Goal: Transaction & Acquisition: Purchase product/service

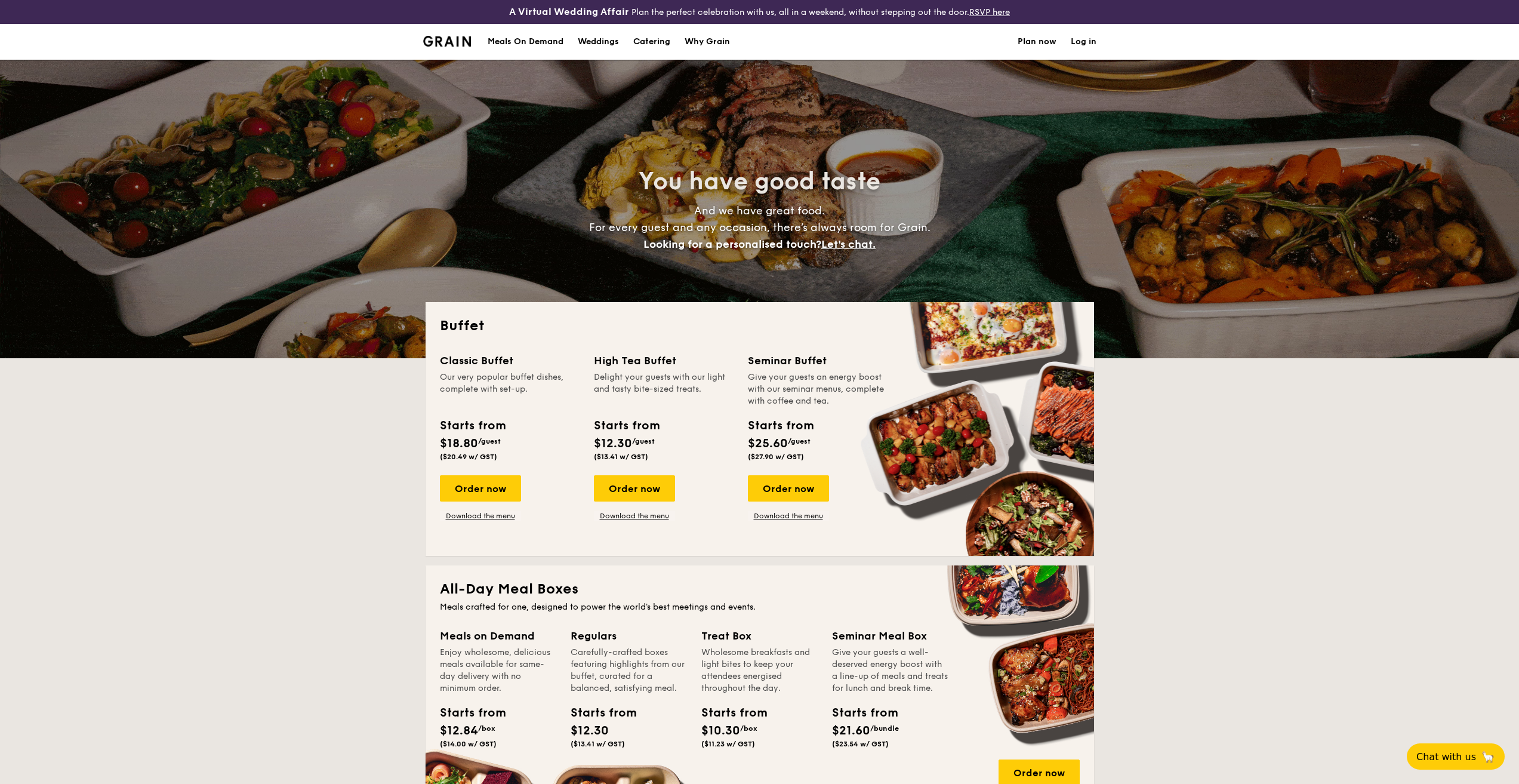
select select
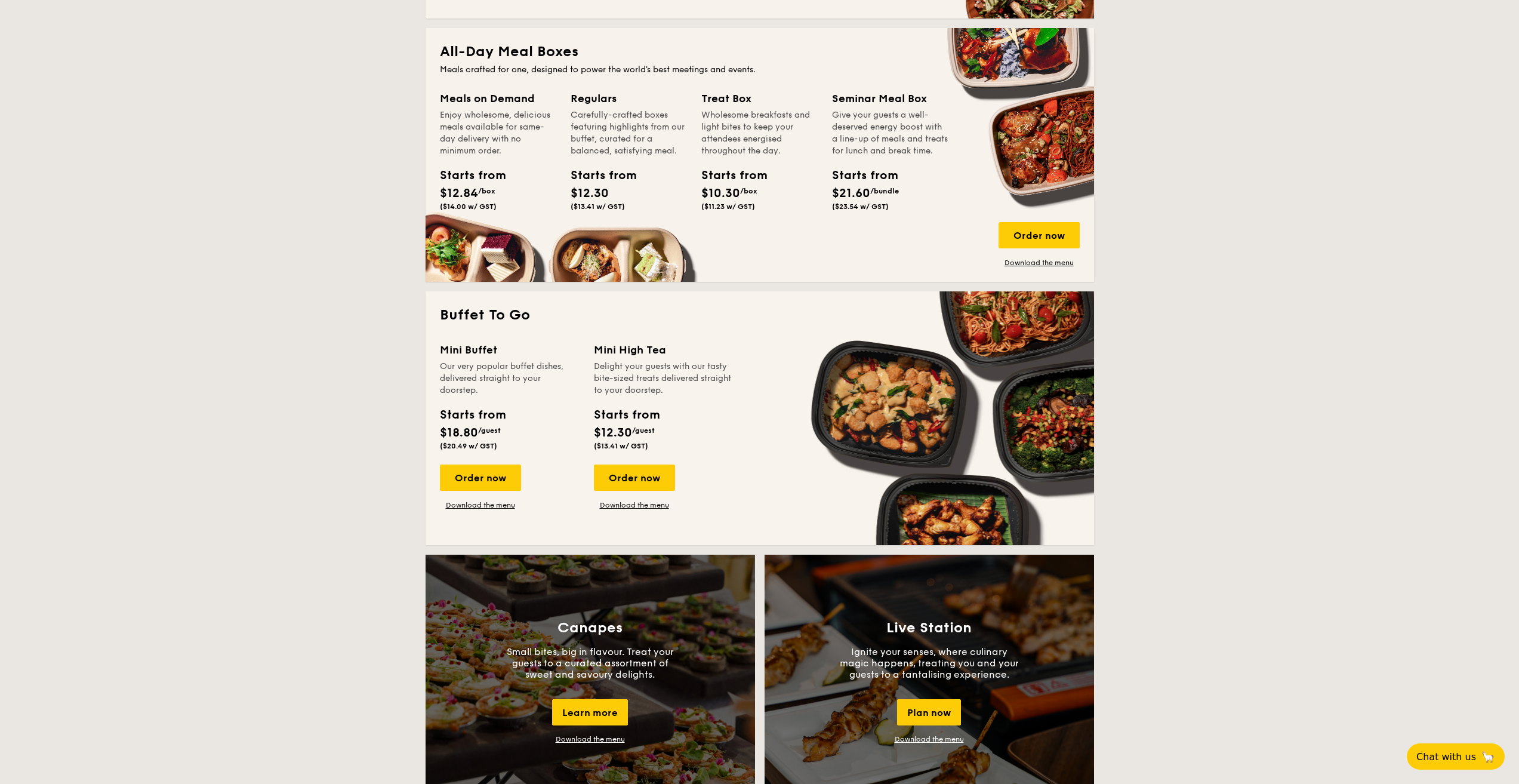
scroll to position [298, 0]
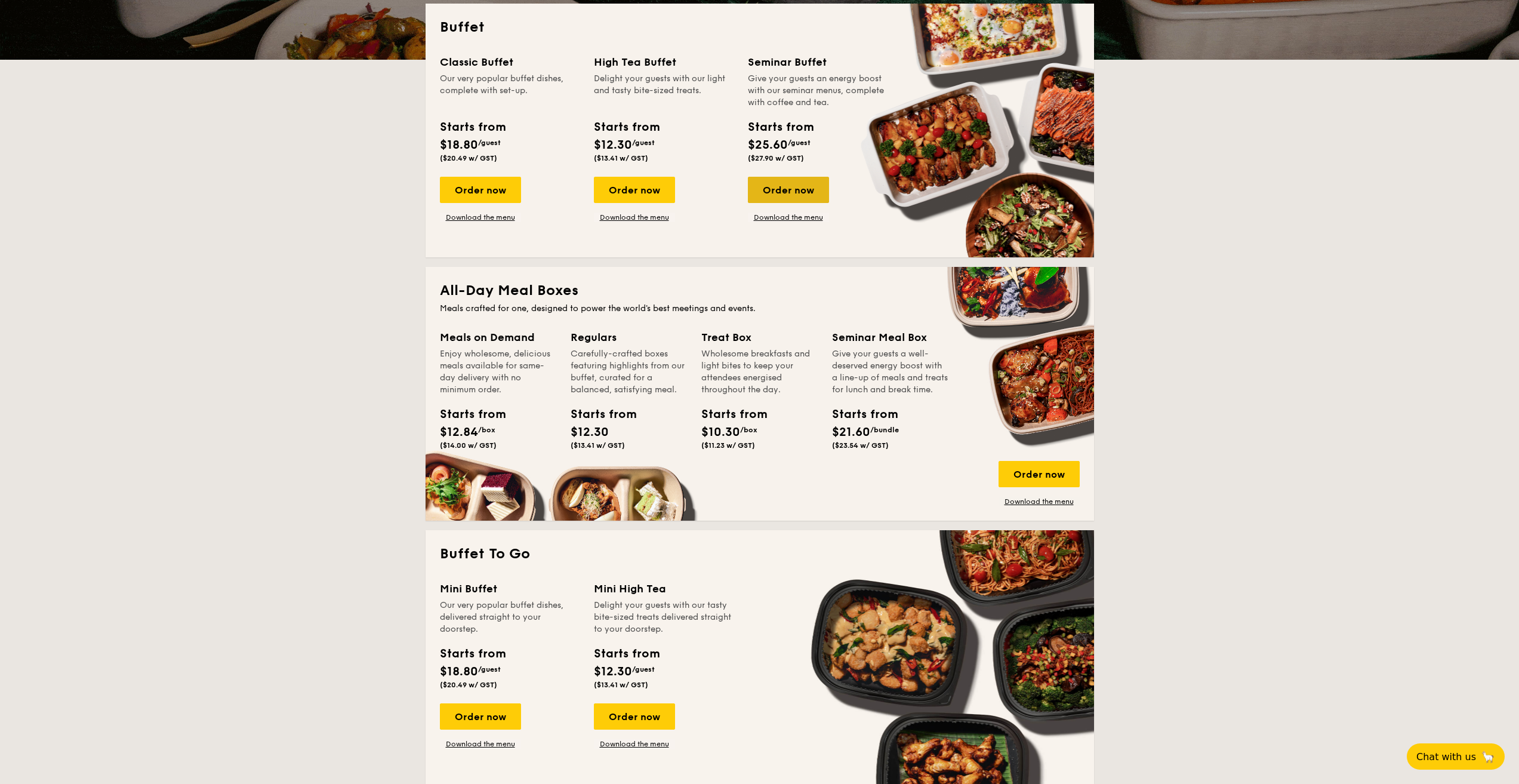
click at [796, 191] on div "Order now" at bounding box center [789, 190] width 81 height 26
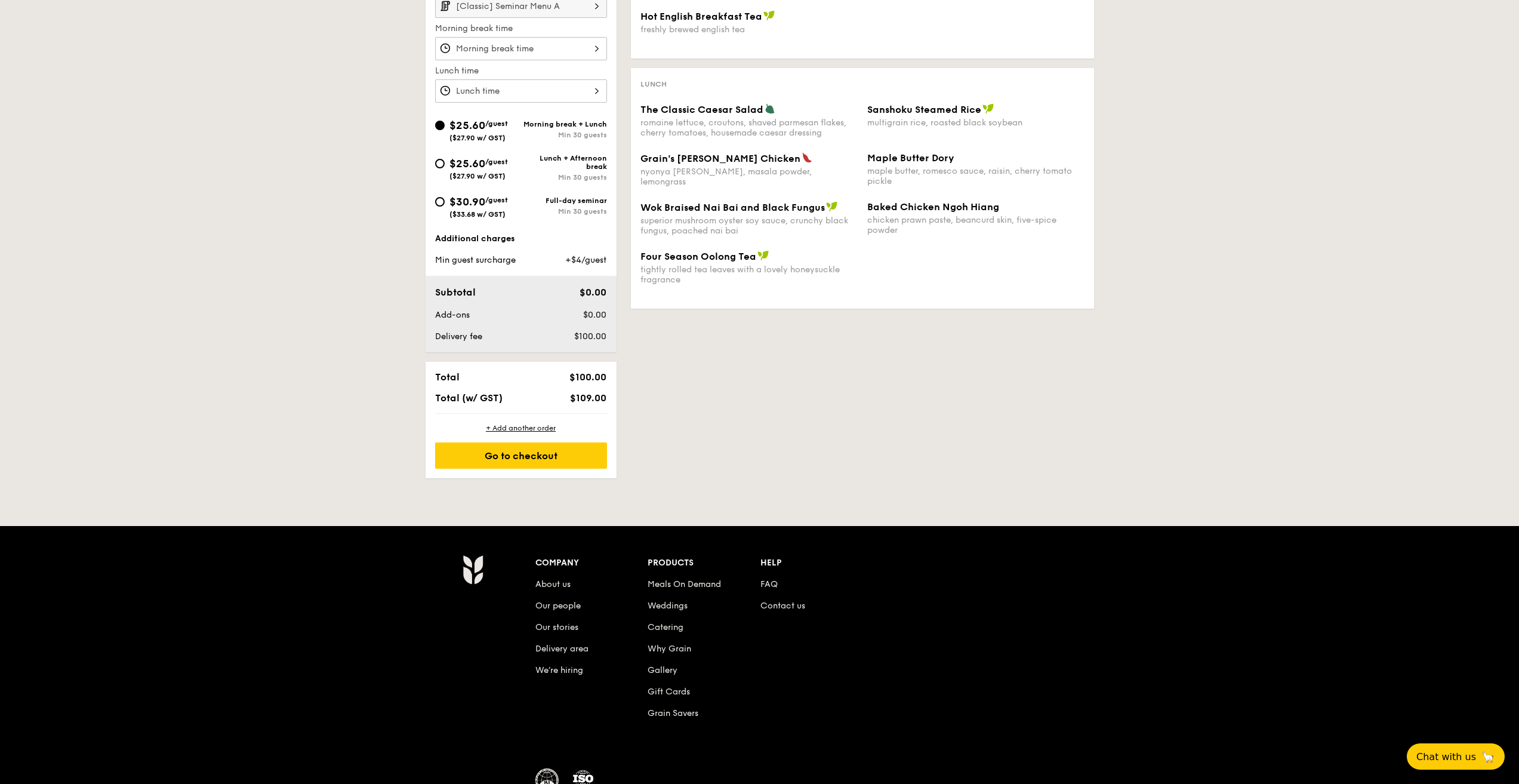
scroll to position [477, 0]
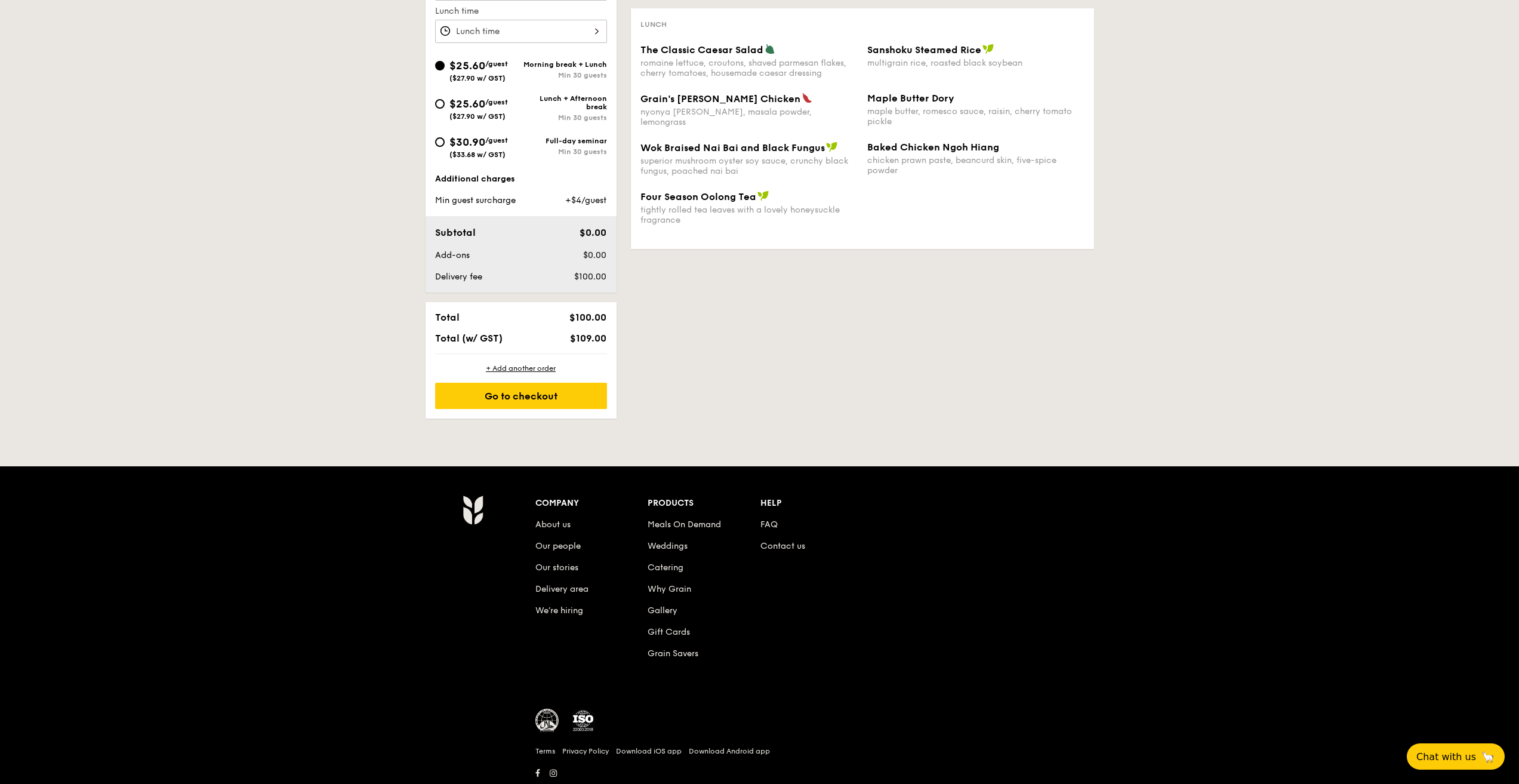
select select
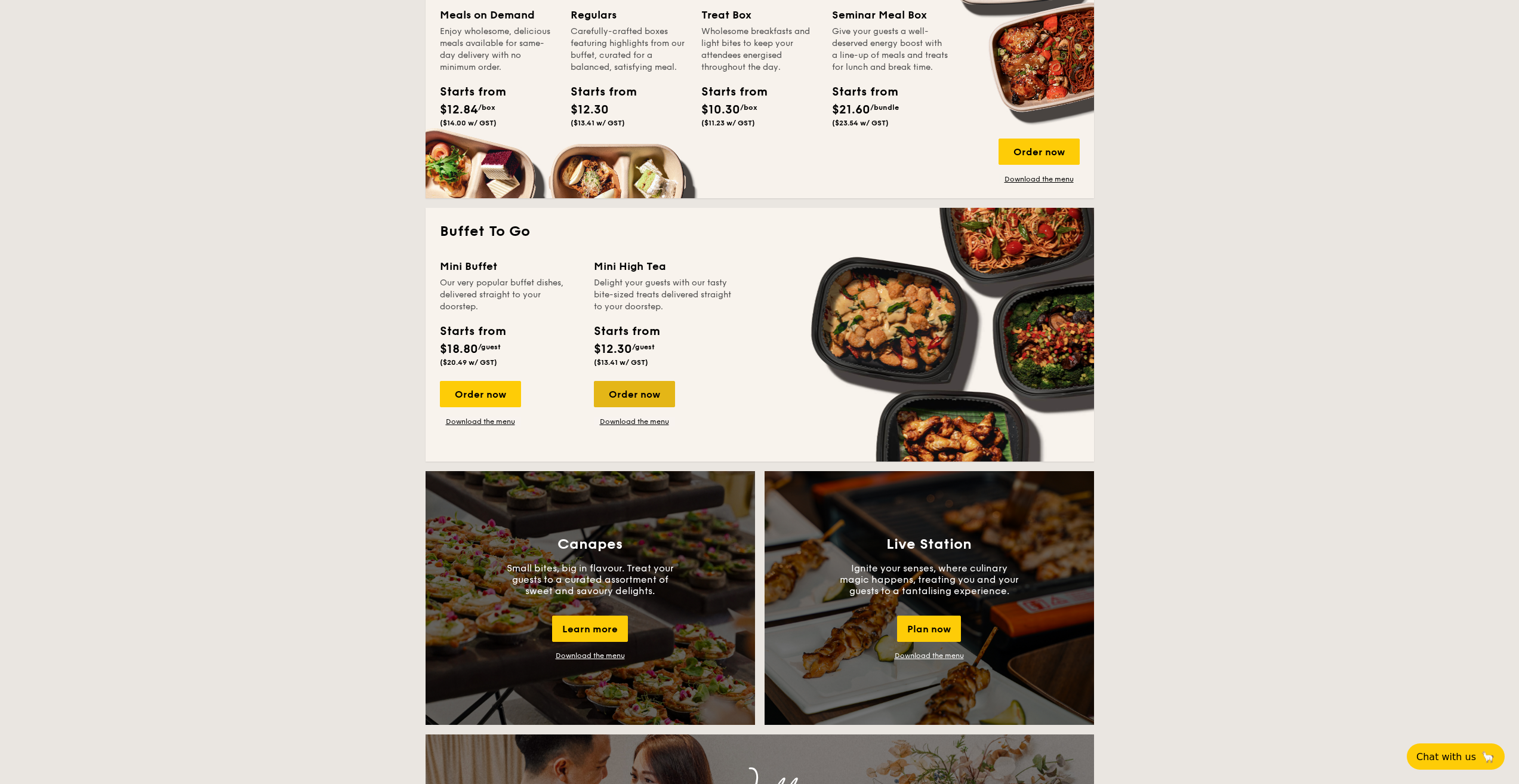
scroll to position [859, 0]
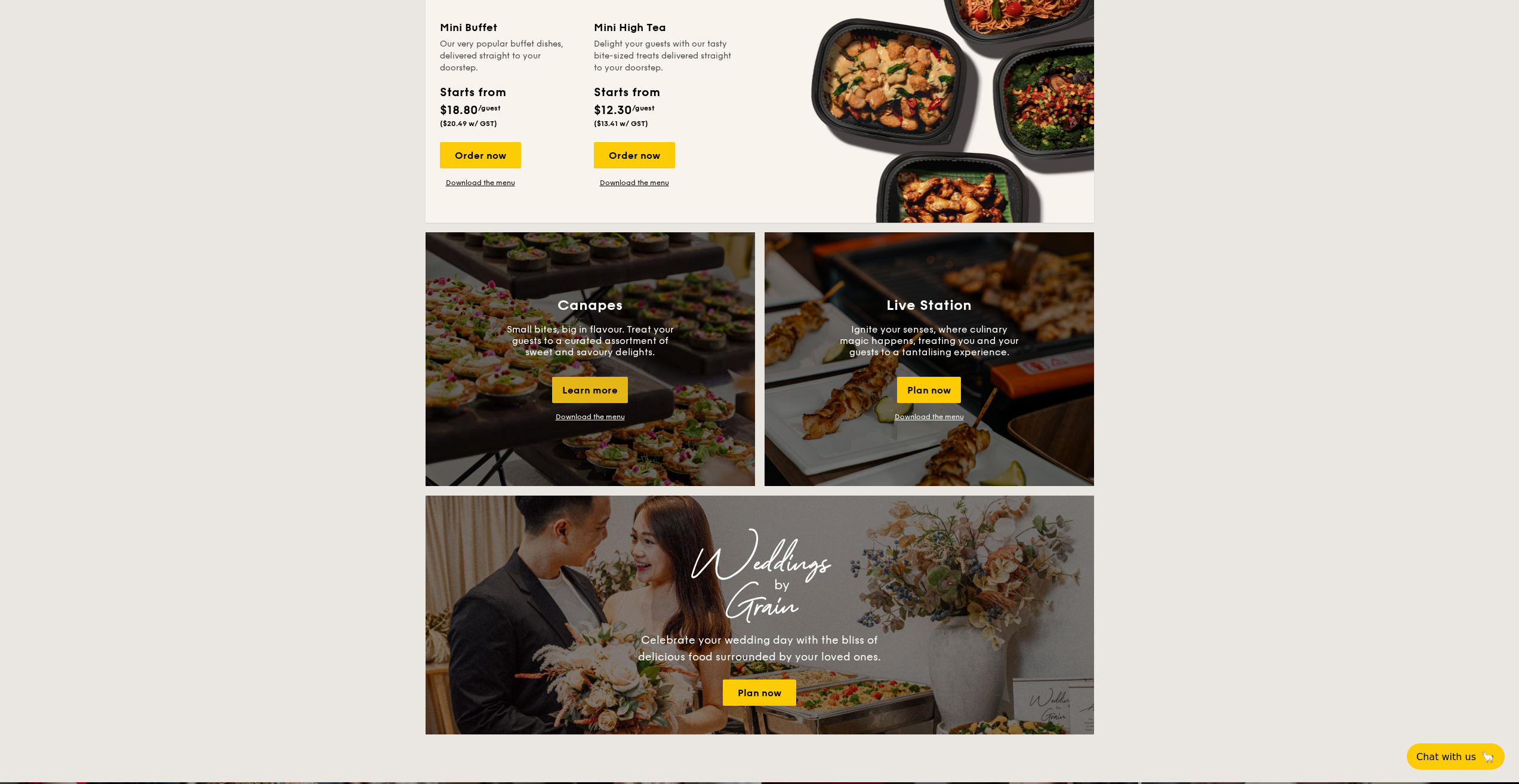
click at [601, 390] on div "Learn more" at bounding box center [589, 389] width 76 height 26
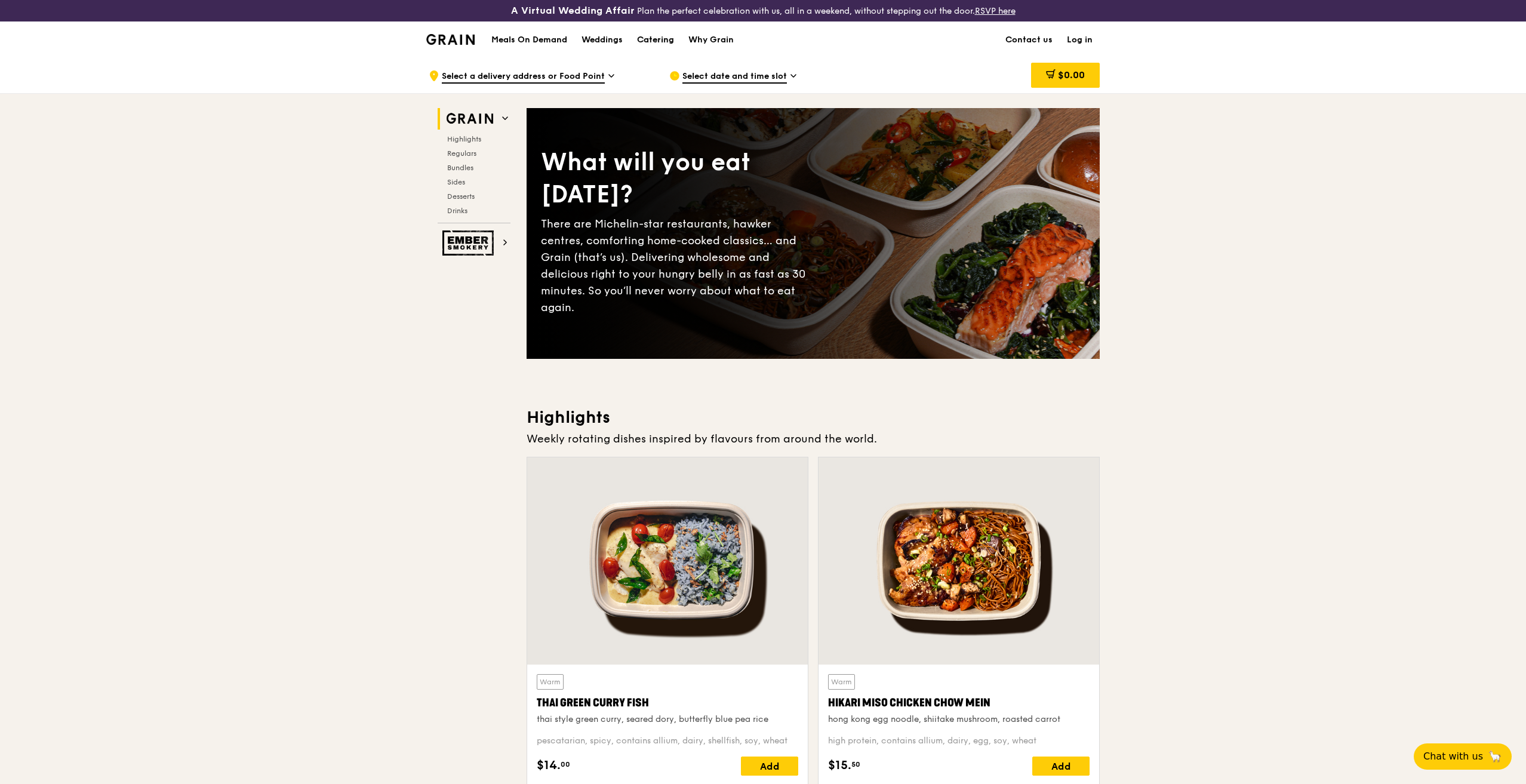
click at [638, 39] on div "Catering" at bounding box center [655, 40] width 37 height 36
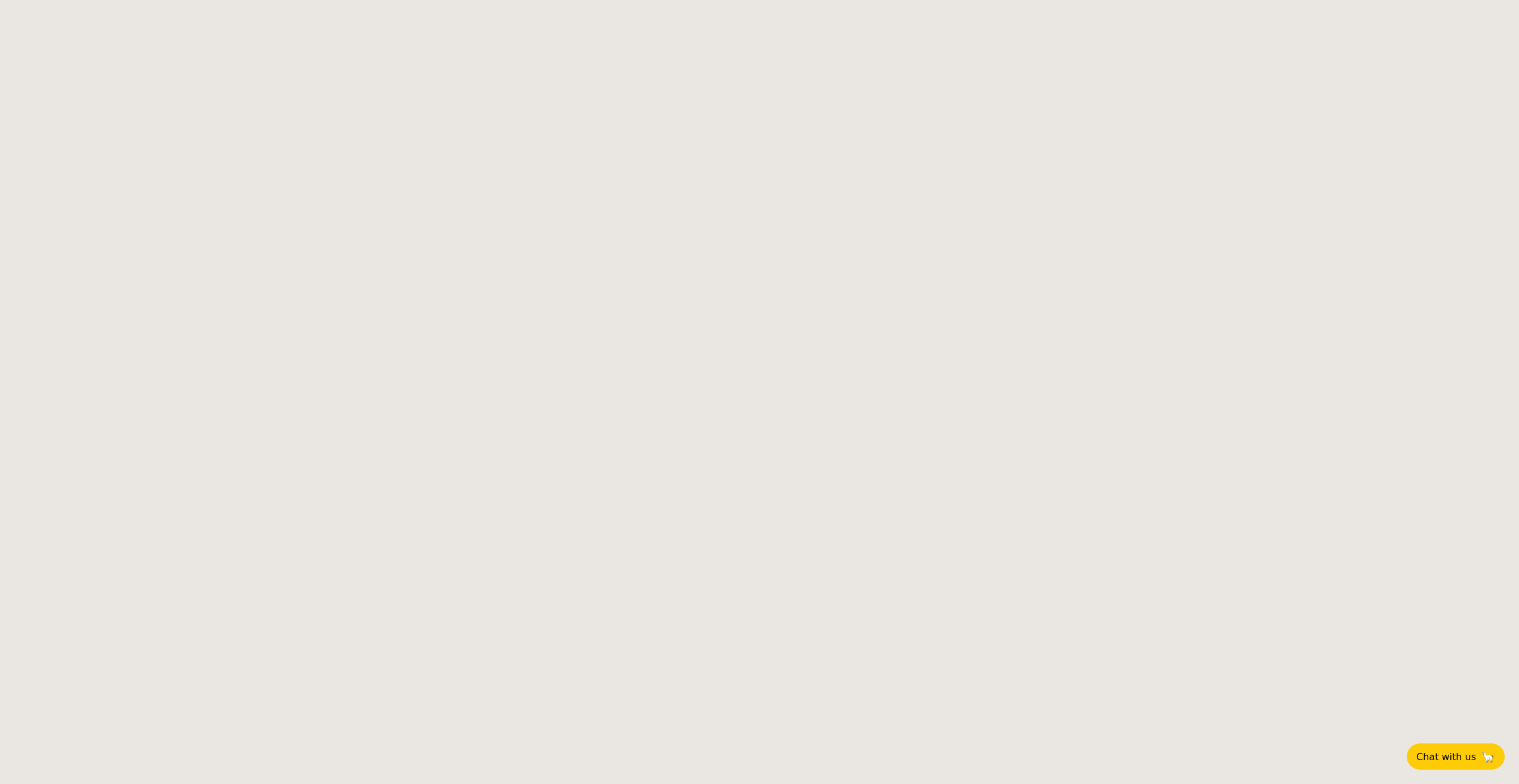
select select
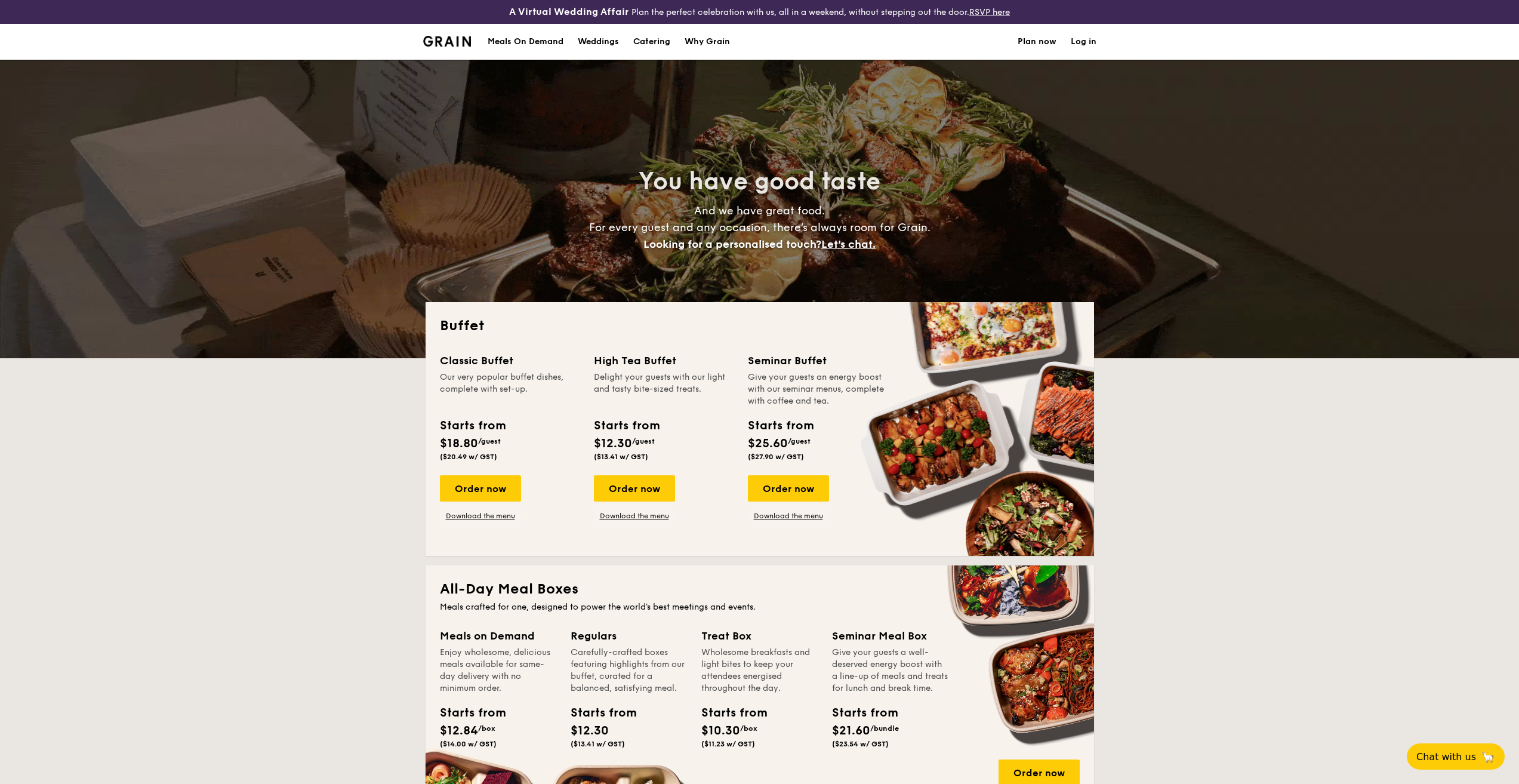
drag, startPoint x: 633, startPoint y: 507, endPoint x: 615, endPoint y: 510, distance: 18.2
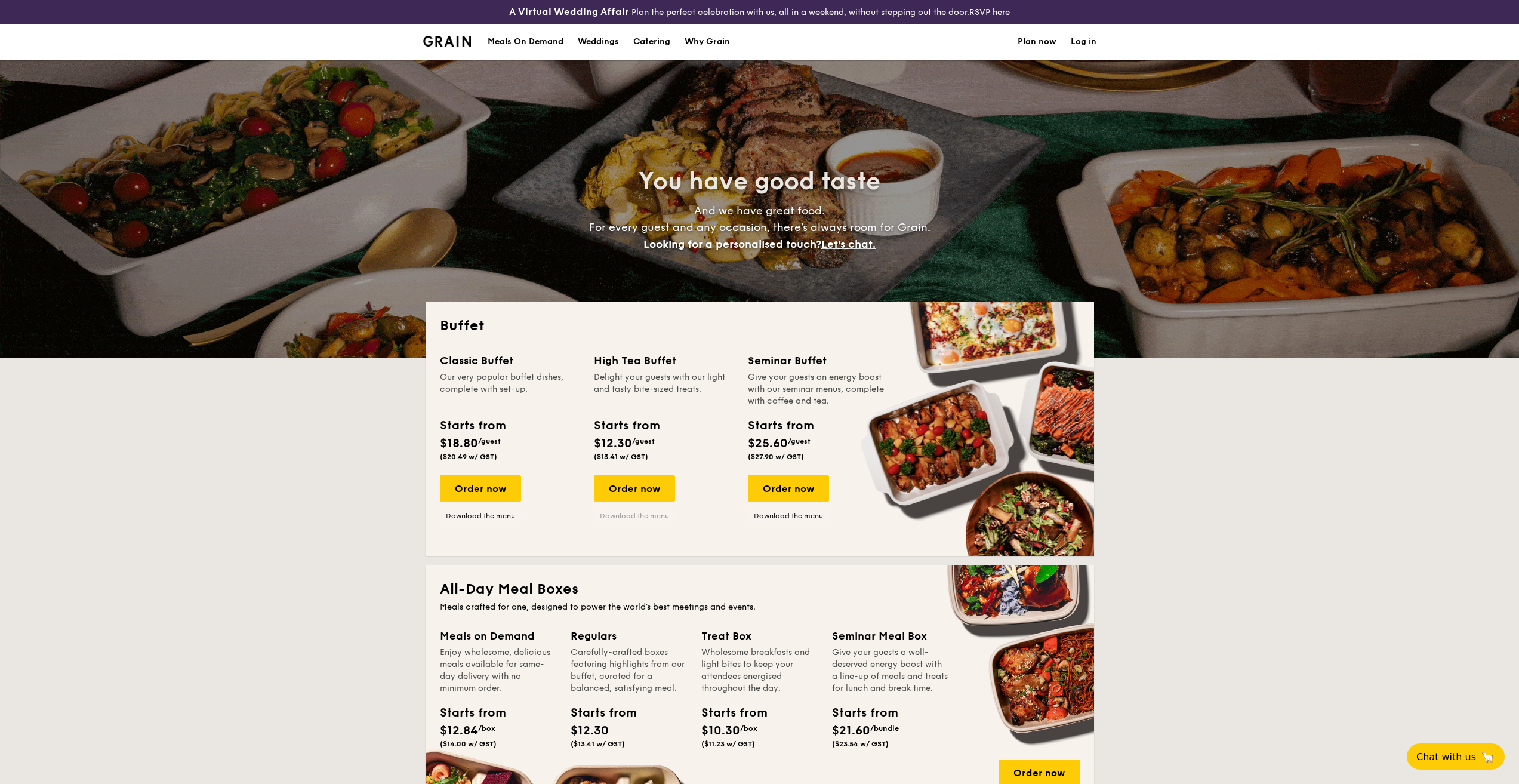
drag, startPoint x: 615, startPoint y: 510, endPoint x: 609, endPoint y: 513, distance: 6.7
click at [484, 513] on link "Download the menu" at bounding box center [481, 516] width 81 height 9
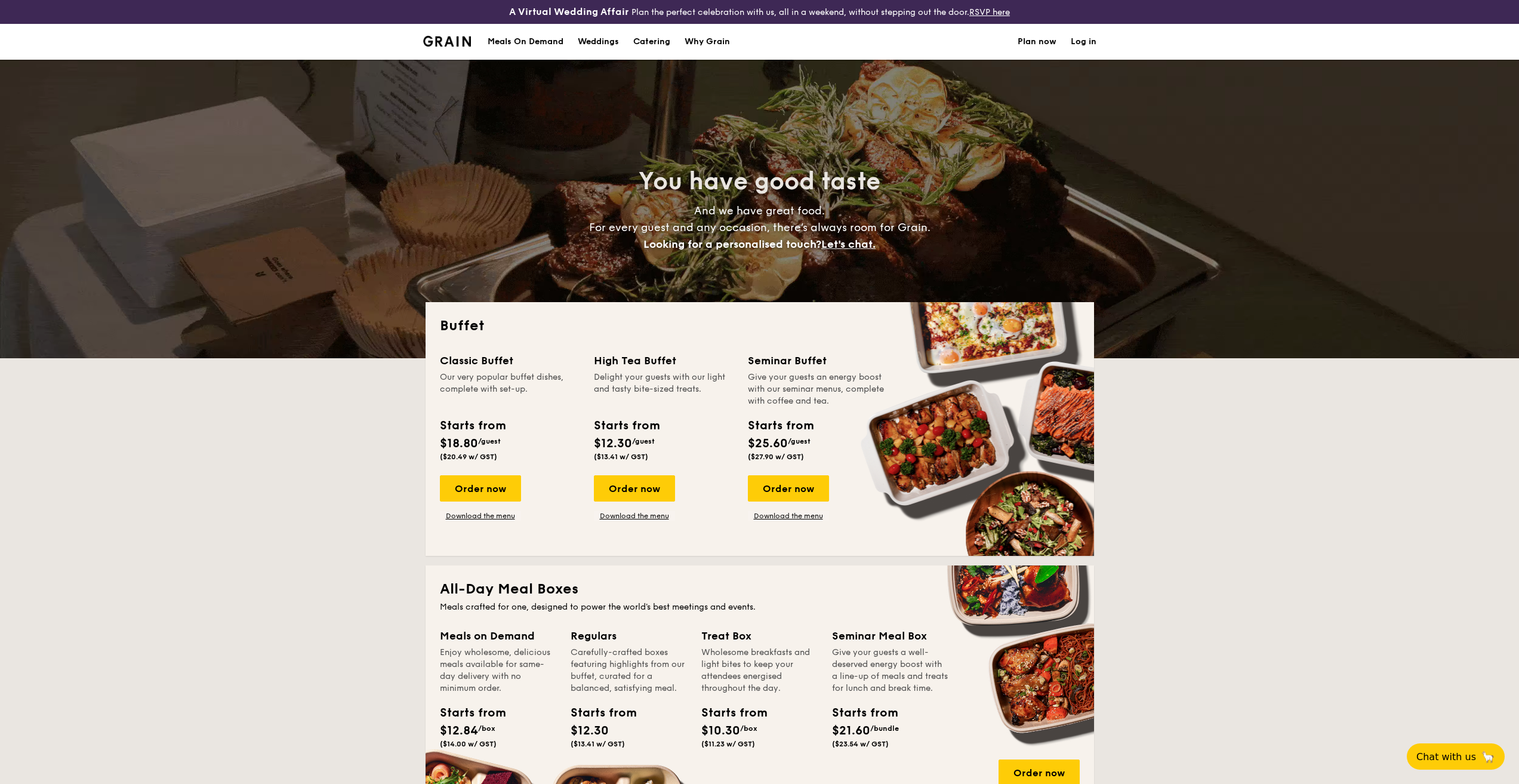
scroll to position [120, 0]
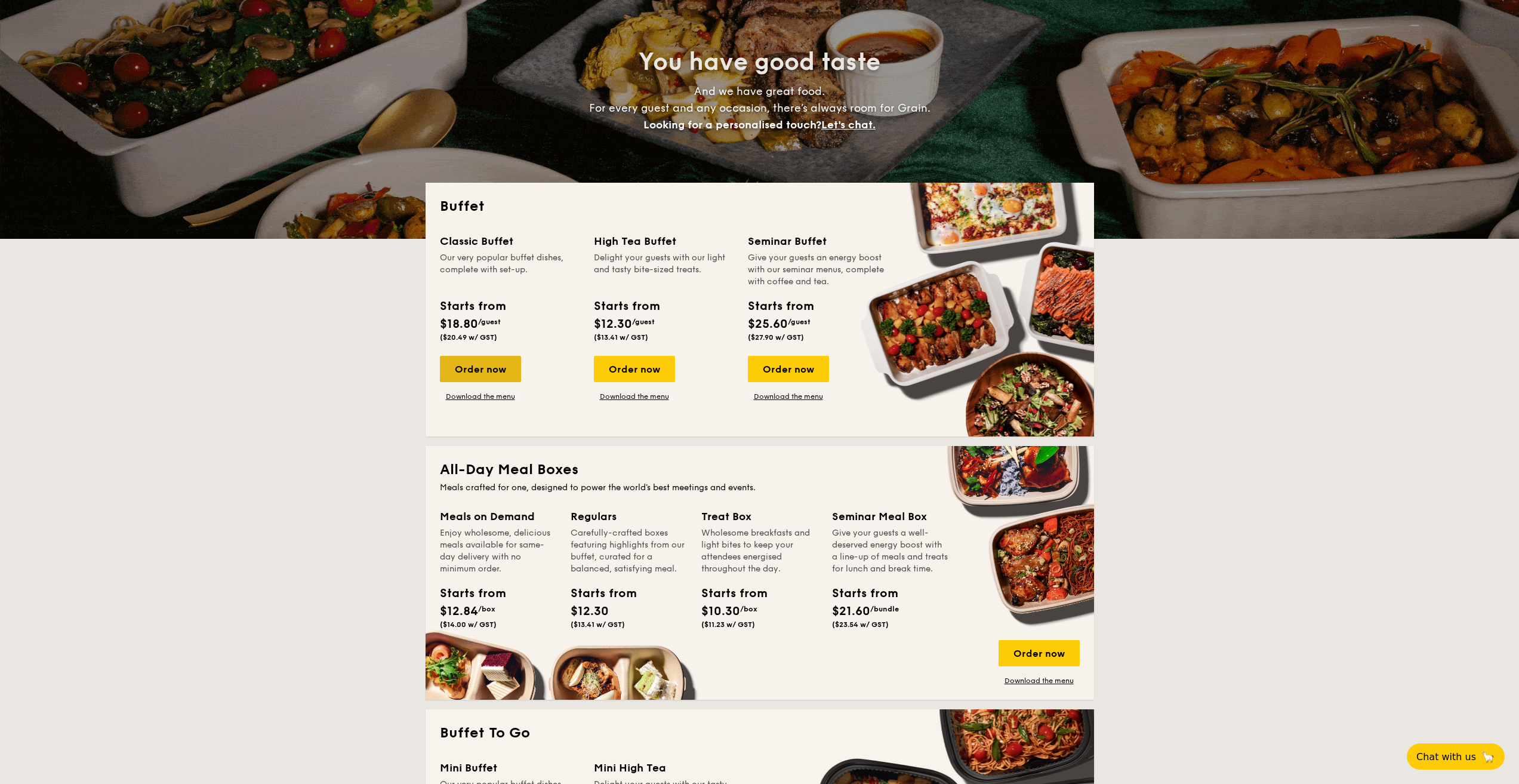
click at [509, 365] on div "Order now" at bounding box center [481, 369] width 81 height 26
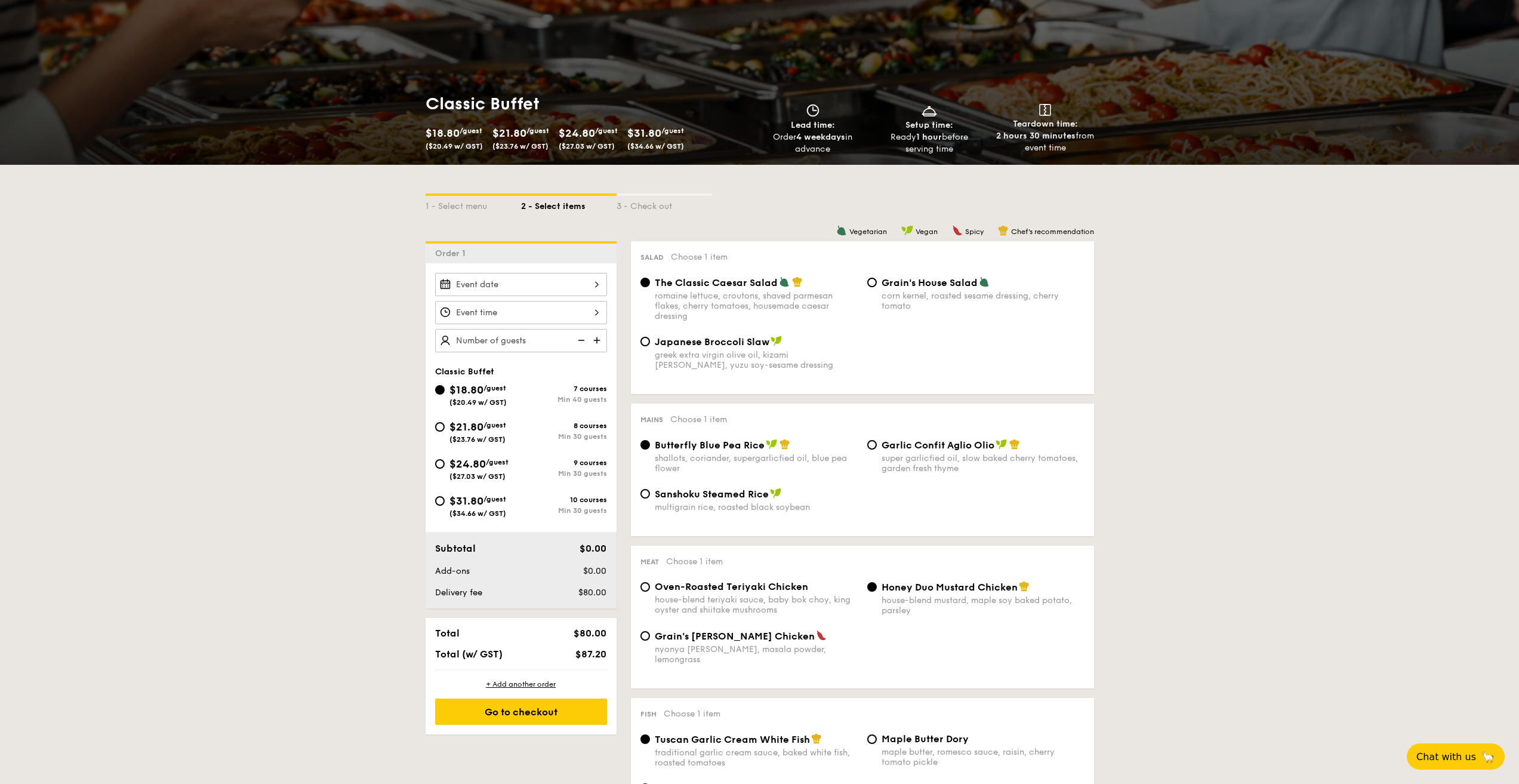
scroll to position [179, 0]
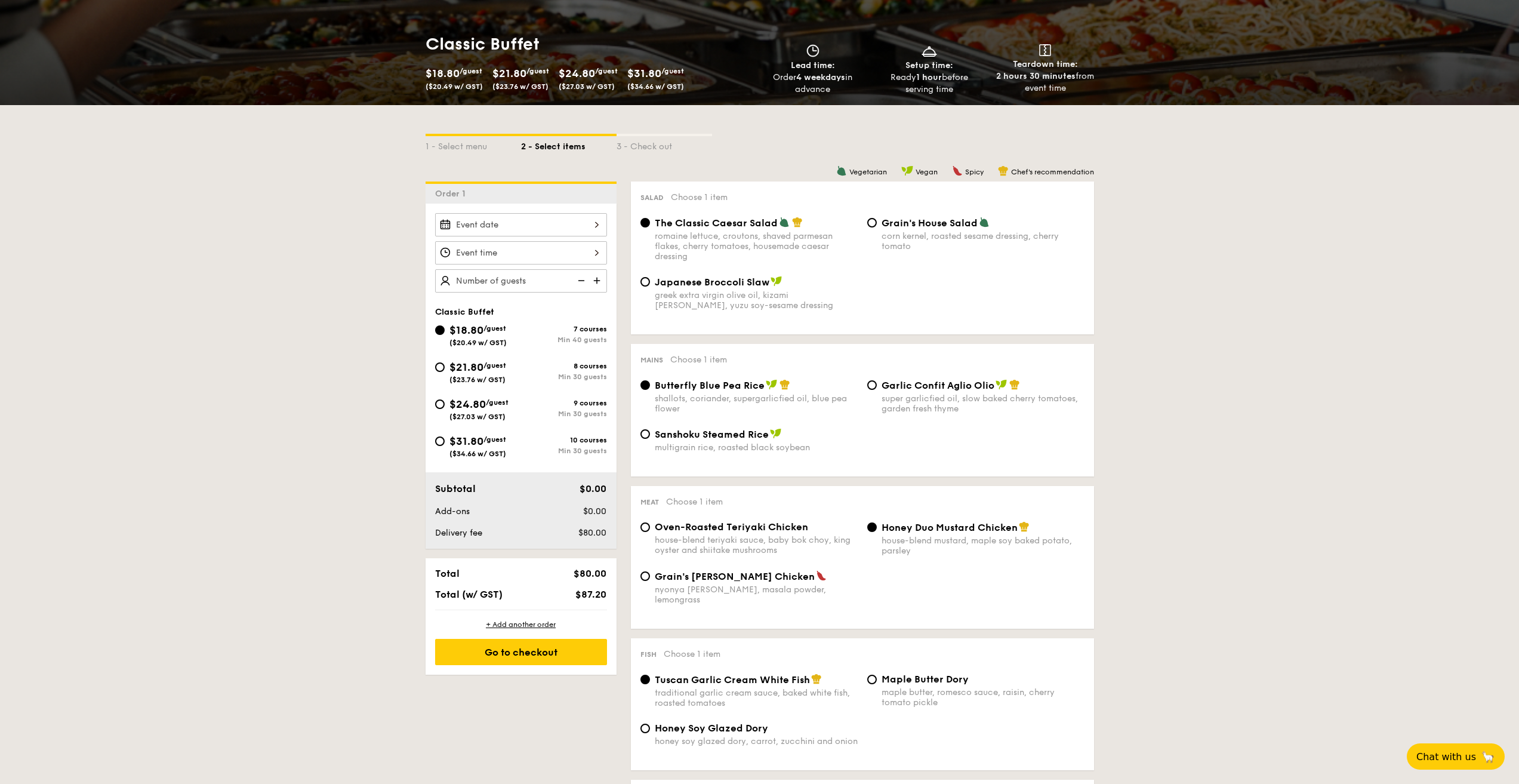
click at [549, 224] on div at bounding box center [521, 225] width 172 height 23
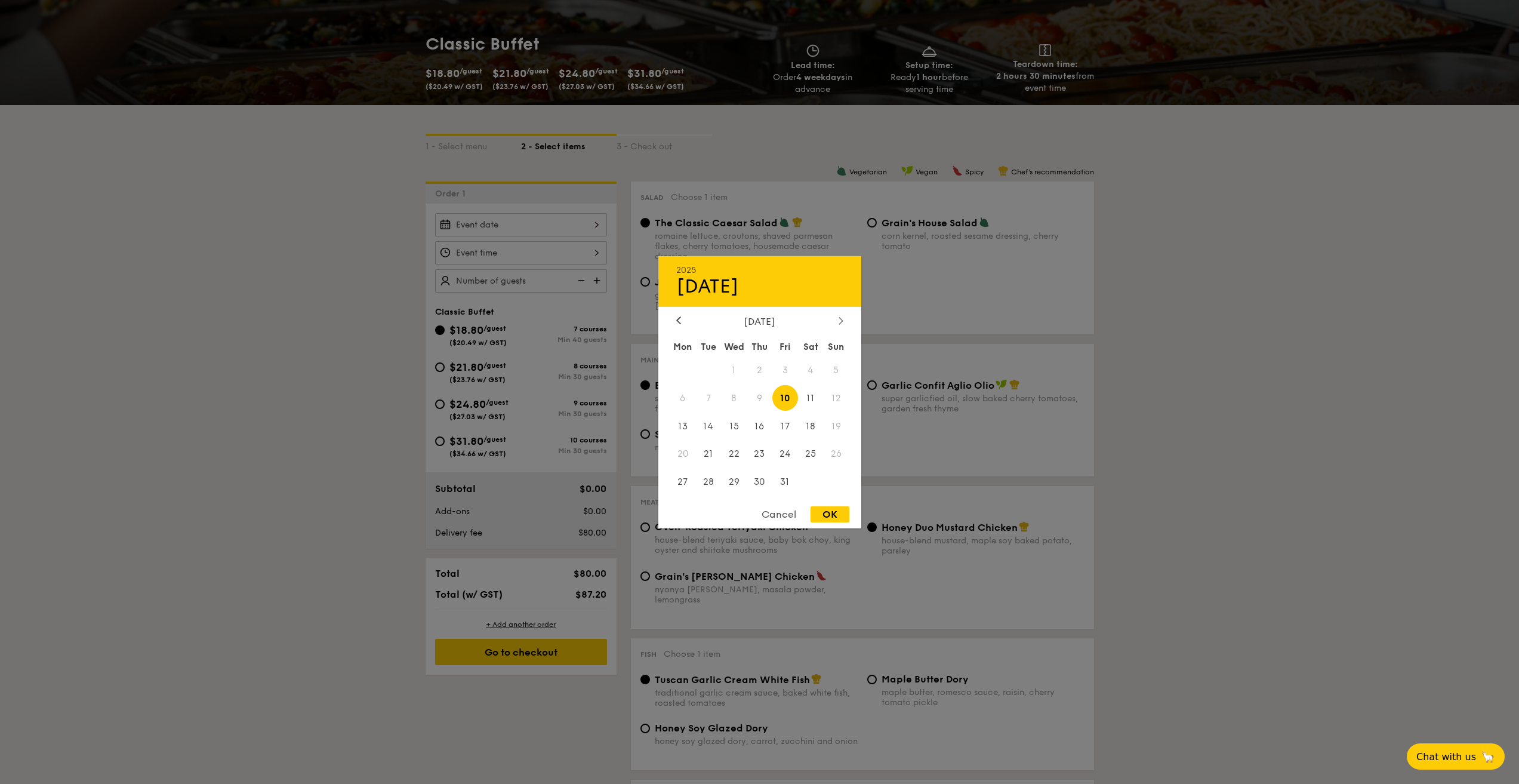
click at [839, 323] on icon at bounding box center [841, 320] width 5 height 8
click at [811, 398] on span "8" at bounding box center [810, 397] width 25 height 25
click at [835, 513] on div "OK" at bounding box center [830, 513] width 39 height 16
type input "Nov 08, 2025"
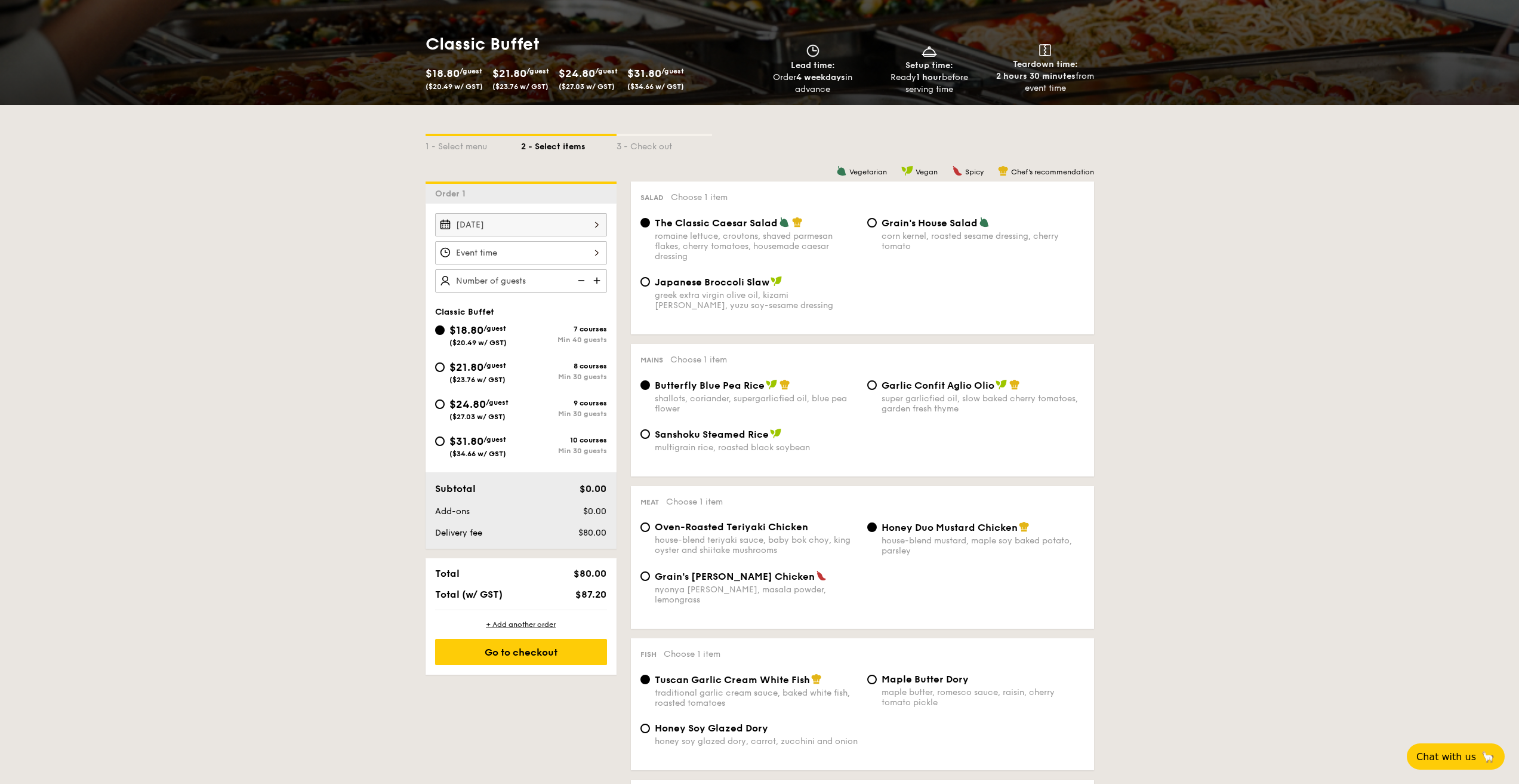
click at [591, 252] on div at bounding box center [521, 253] width 172 height 23
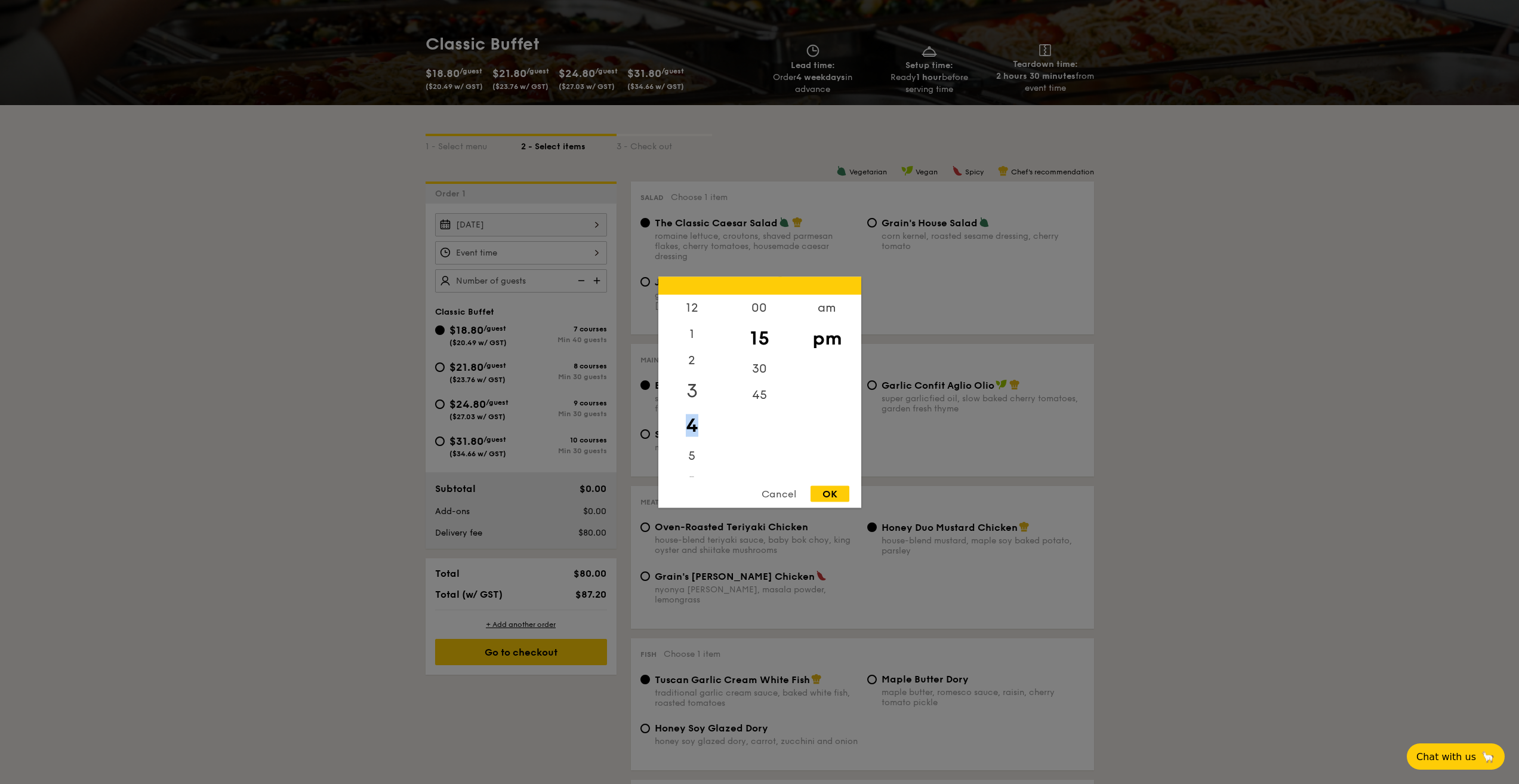
drag, startPoint x: 700, startPoint y: 431, endPoint x: 698, endPoint y: 397, distance: 34.1
click at [698, 397] on div "12 1 2 3 4 5 6 7 8 9 10 11" at bounding box center [692, 385] width 67 height 182
click at [685, 446] on div "5" at bounding box center [692, 451] width 67 height 34
click at [760, 371] on div "30" at bounding box center [760, 372] width 67 height 34
click at [822, 495] on div "OK" at bounding box center [830, 493] width 39 height 16
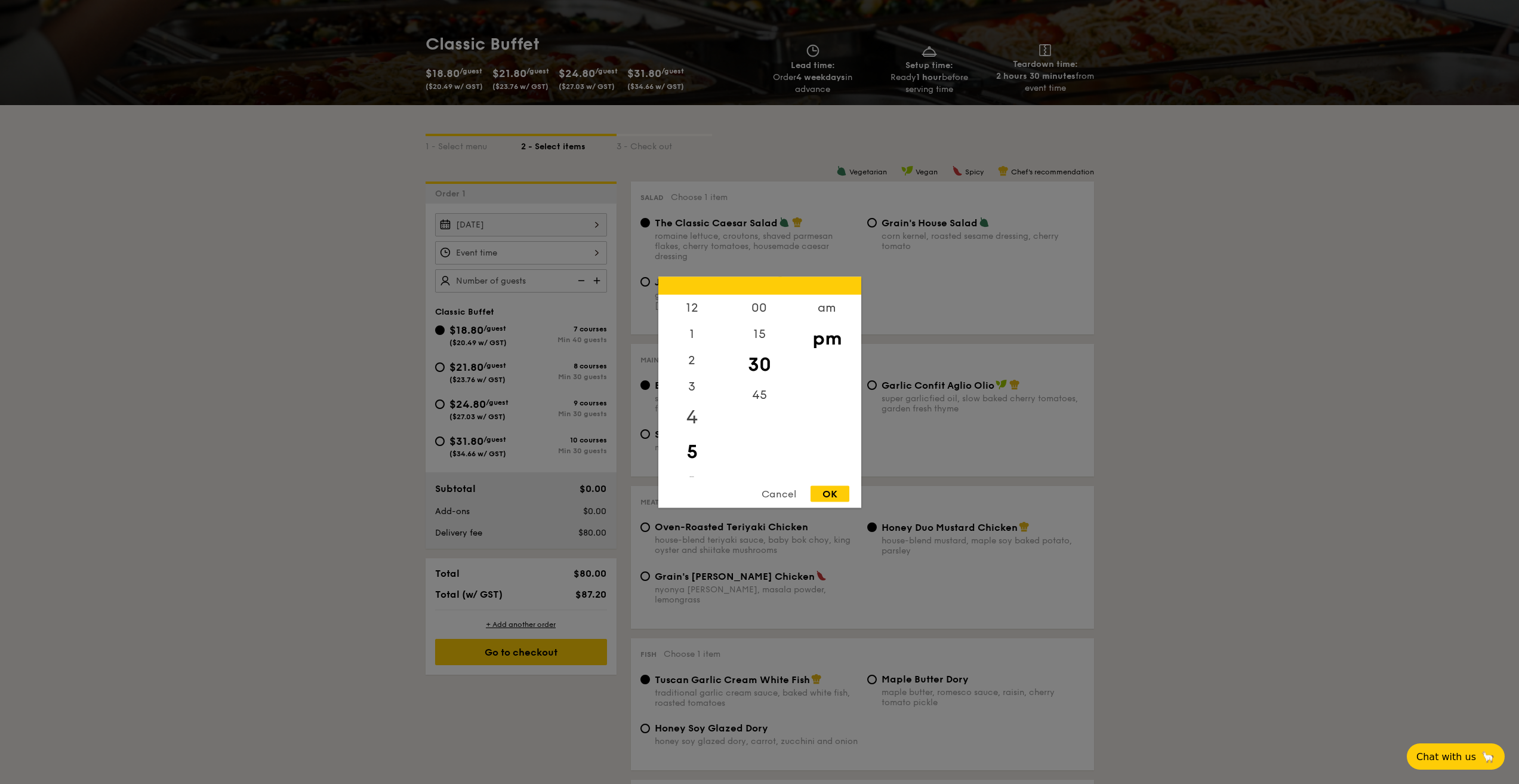
type input "5:30PM"
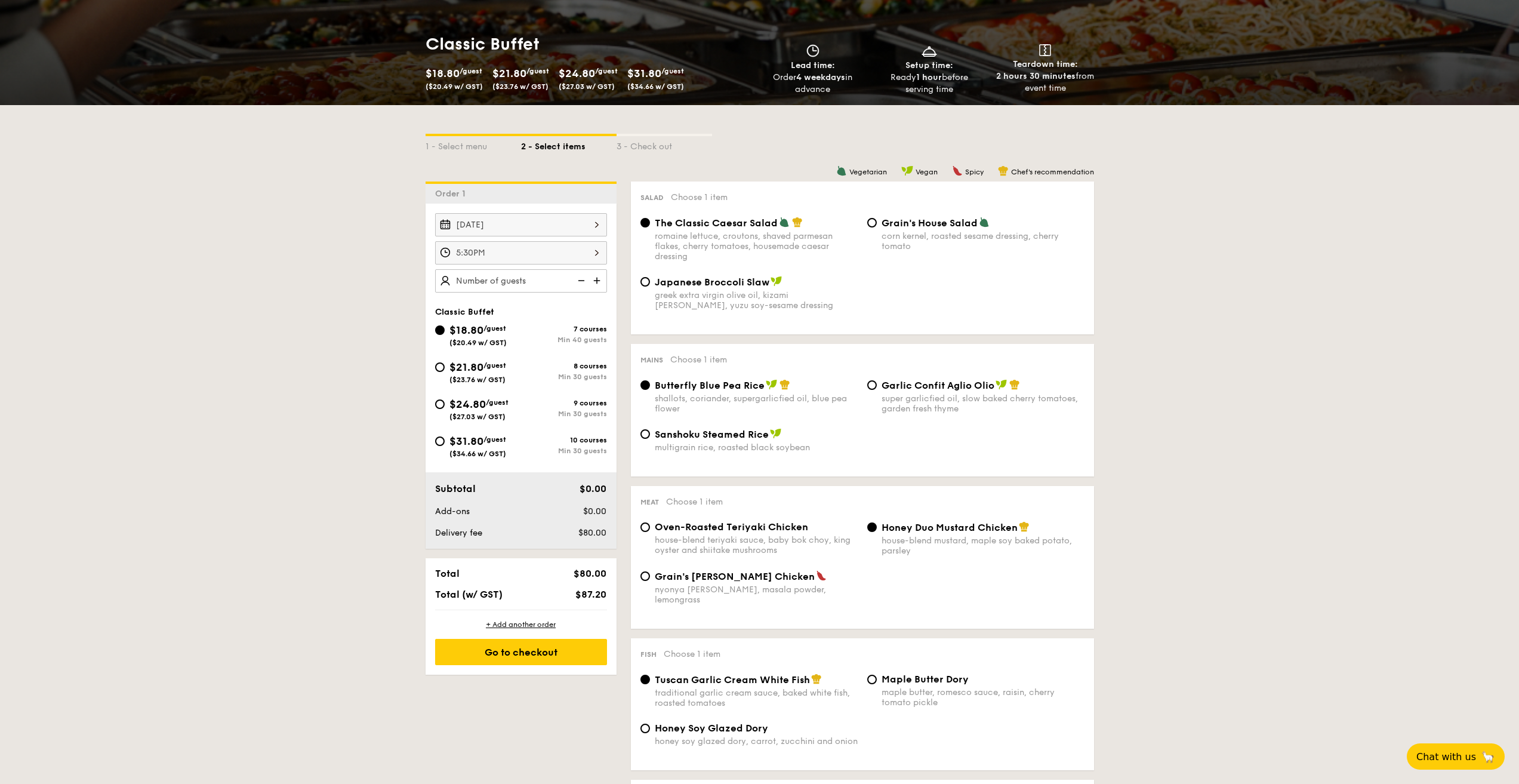
click at [600, 284] on img at bounding box center [598, 280] width 18 height 23
click at [579, 281] on img at bounding box center [579, 280] width 18 height 23
click at [579, 280] on img at bounding box center [579, 280] width 18 height 23
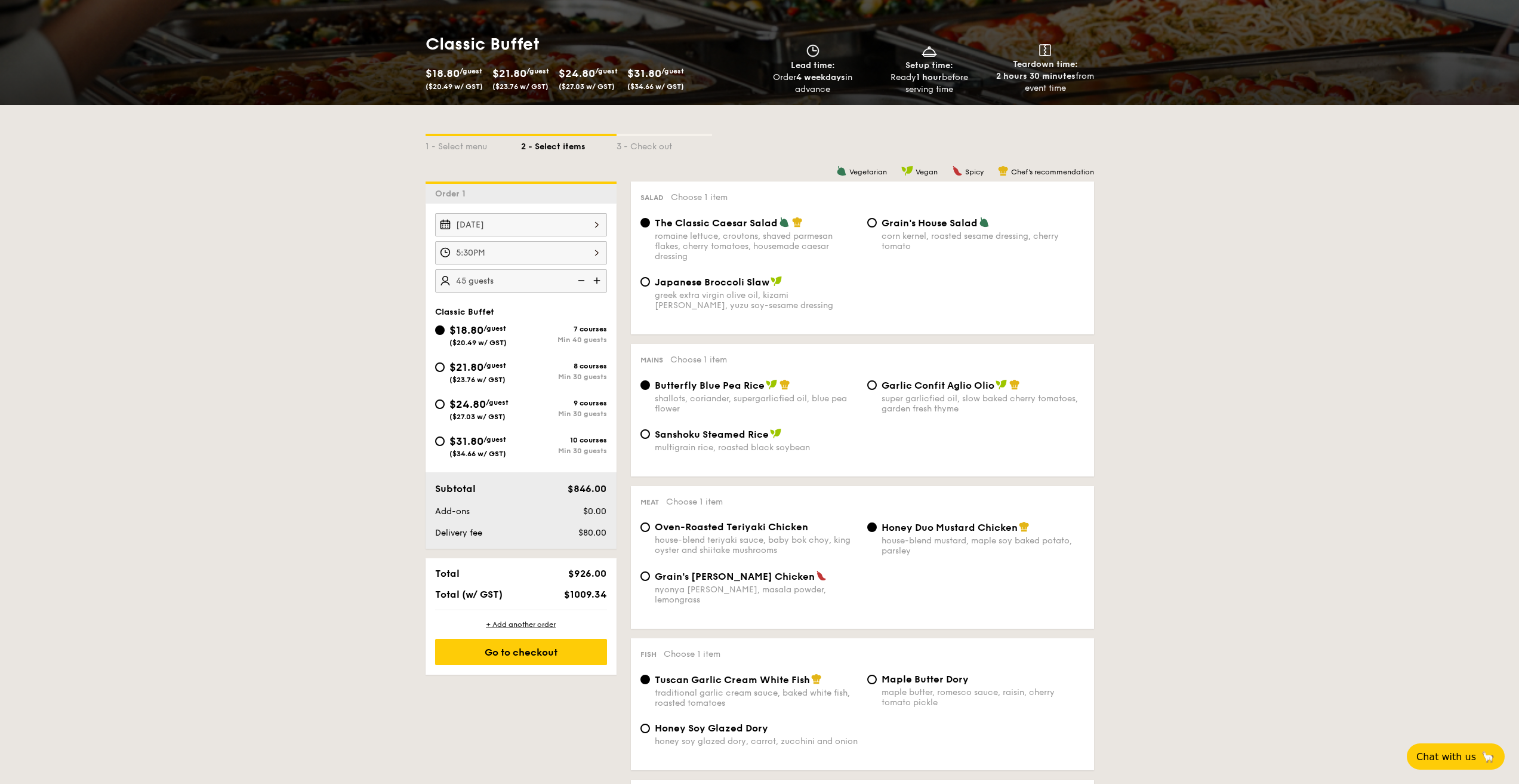
type input "40 guests"
click at [579, 280] on img at bounding box center [579, 280] width 18 height 23
click at [581, 280] on img at bounding box center [579, 280] width 18 height 23
click at [581, 281] on img at bounding box center [579, 280] width 18 height 23
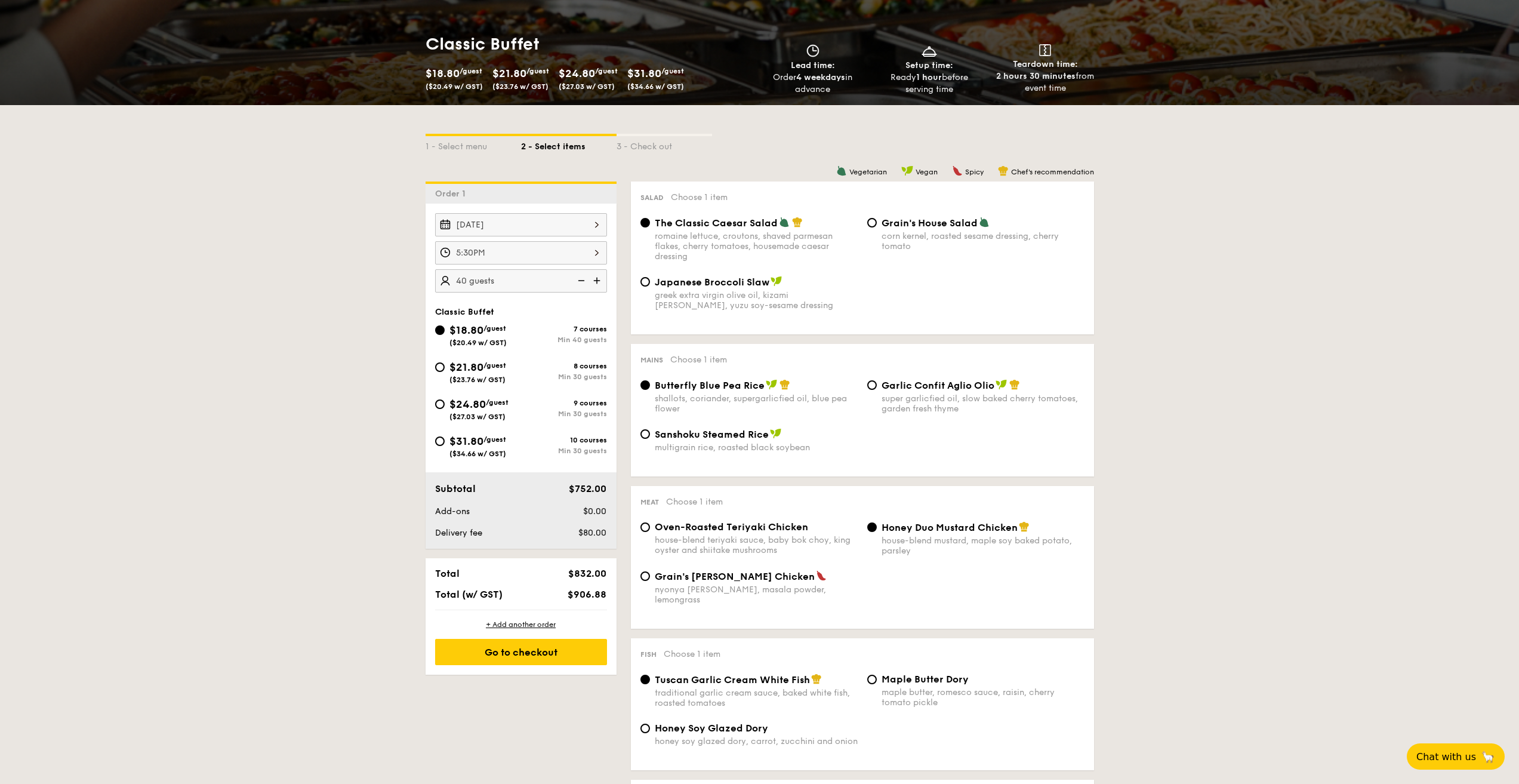
click at [581, 281] on img at bounding box center [579, 280] width 18 height 23
click at [580, 275] on img at bounding box center [579, 280] width 18 height 23
click at [579, 280] on img at bounding box center [579, 280] width 18 height 23
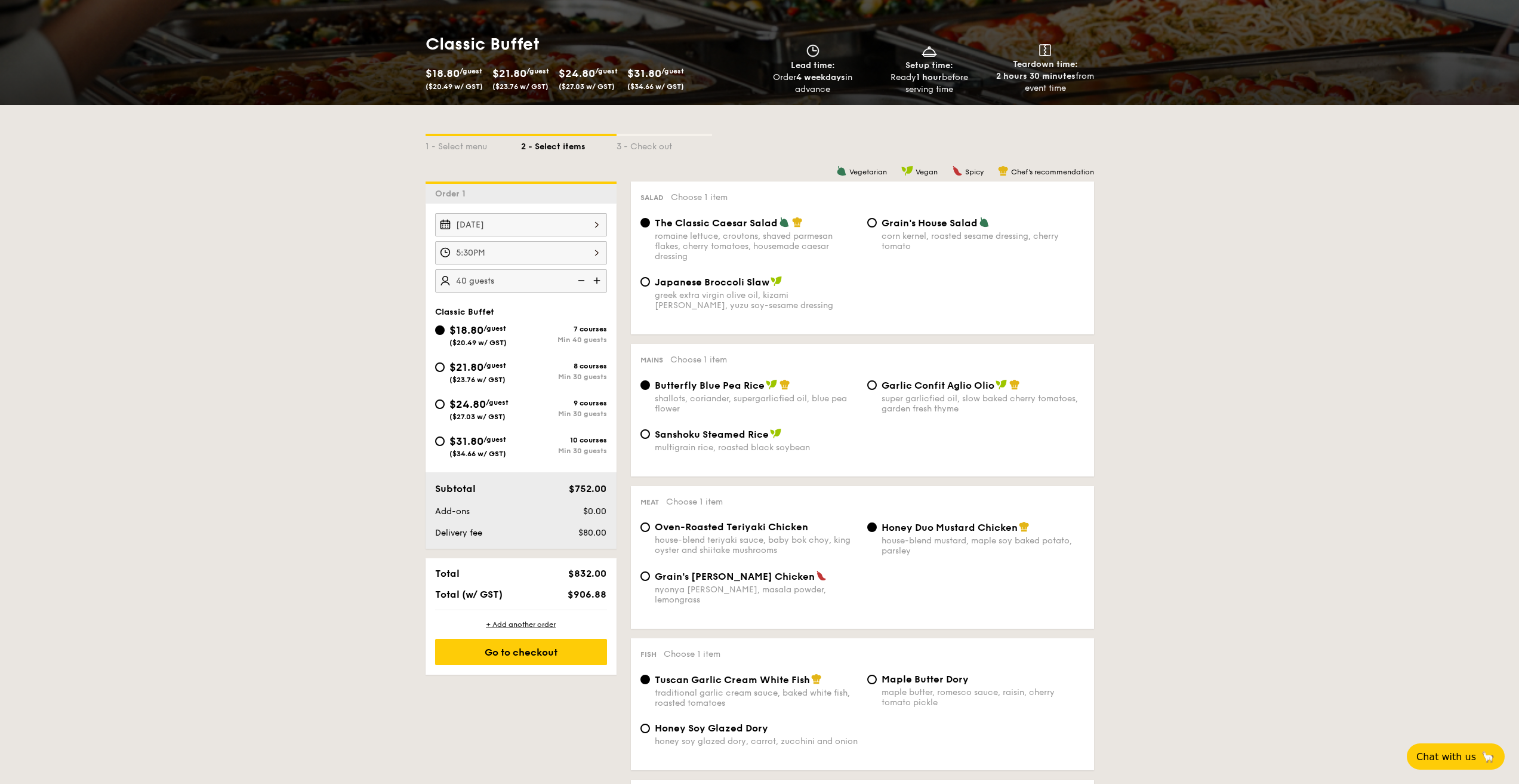
click at [579, 280] on img at bounding box center [579, 280] width 18 height 23
click at [580, 277] on img at bounding box center [579, 280] width 18 height 23
click at [497, 367] on span "/guest" at bounding box center [495, 365] width 23 height 8
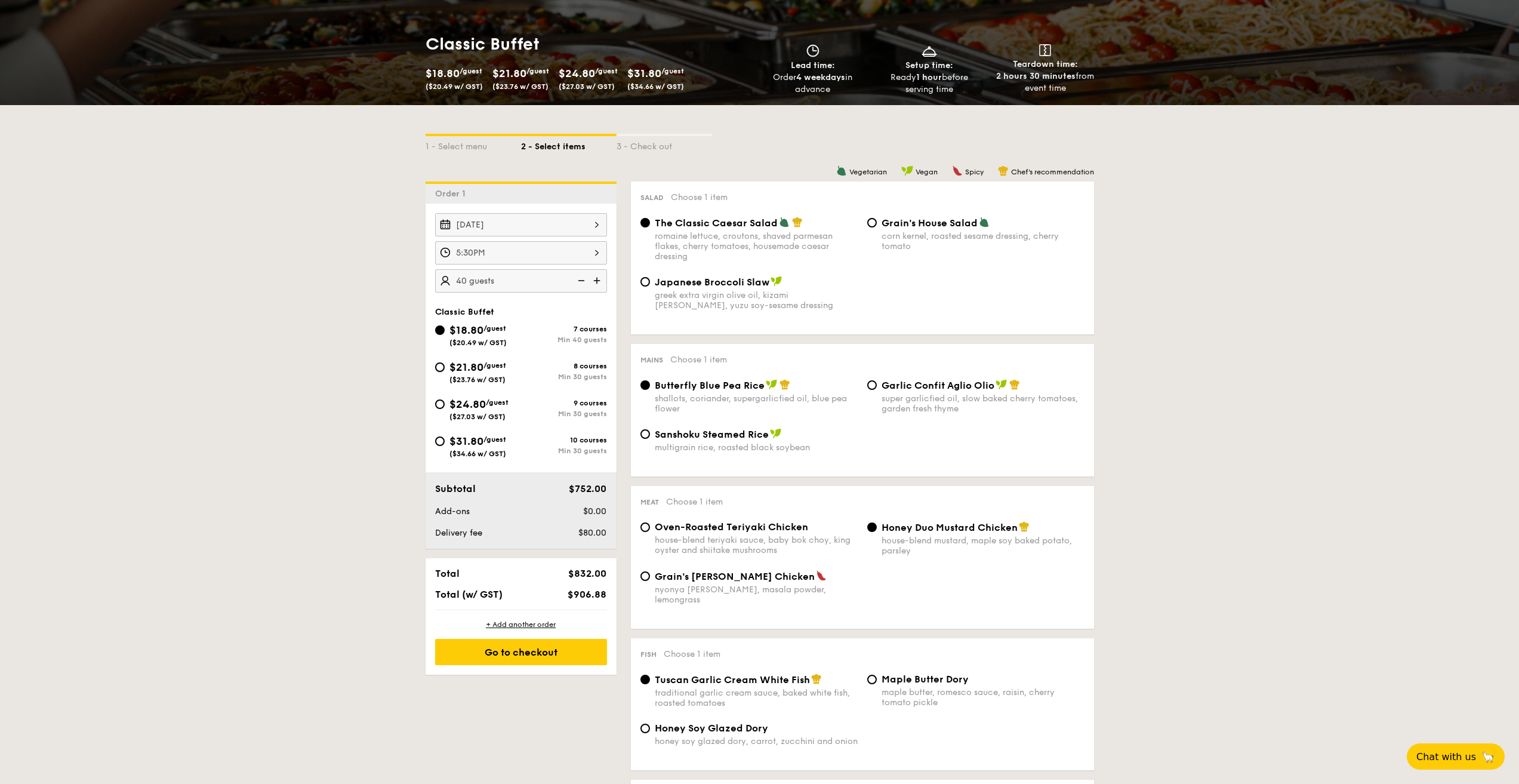
click at [445, 367] on input "$21.80 /guest ($23.76 w/ GST) 8 courses Min 30 guests" at bounding box center [440, 367] width 9 height 9
radio input "true"
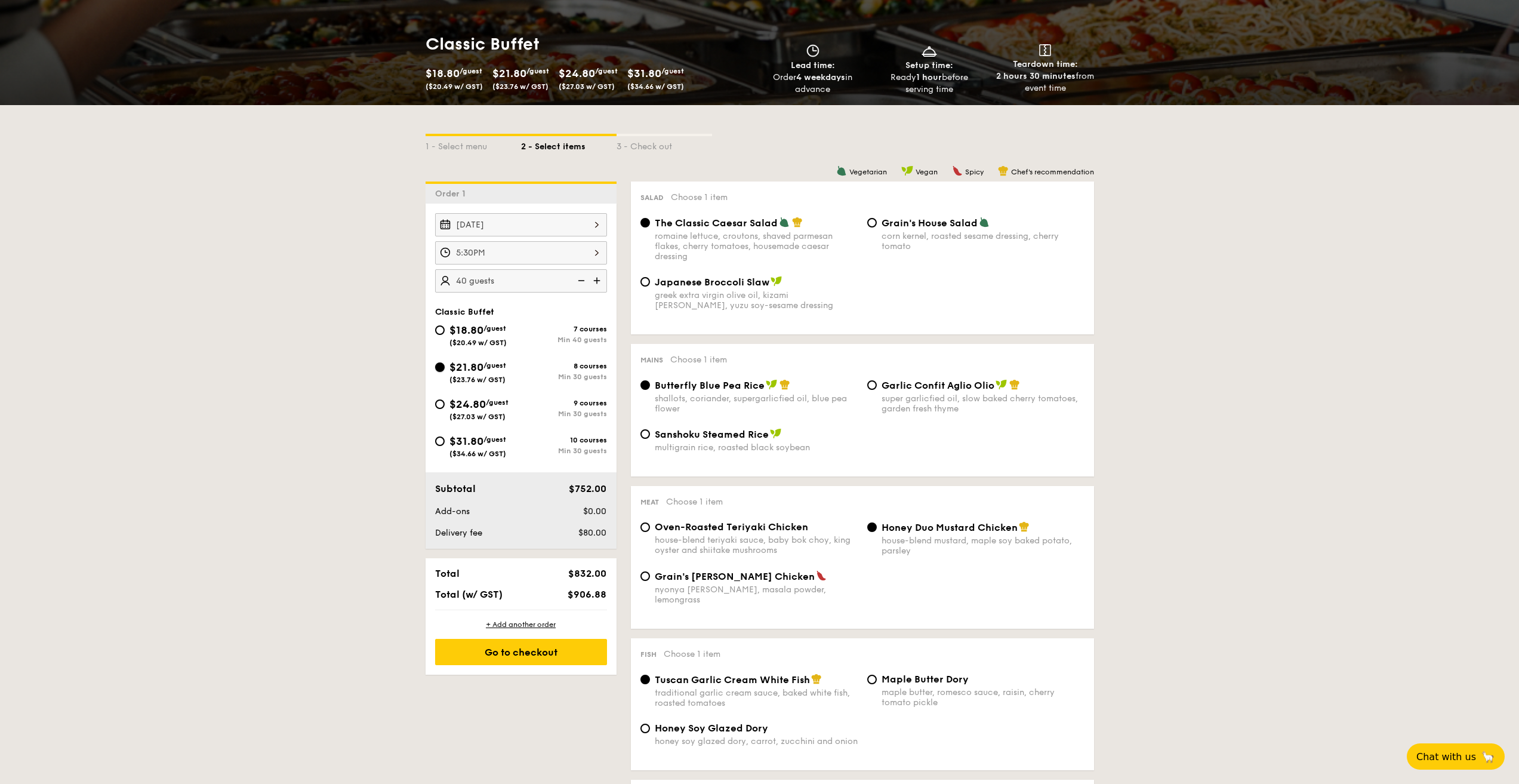
radio input "true"
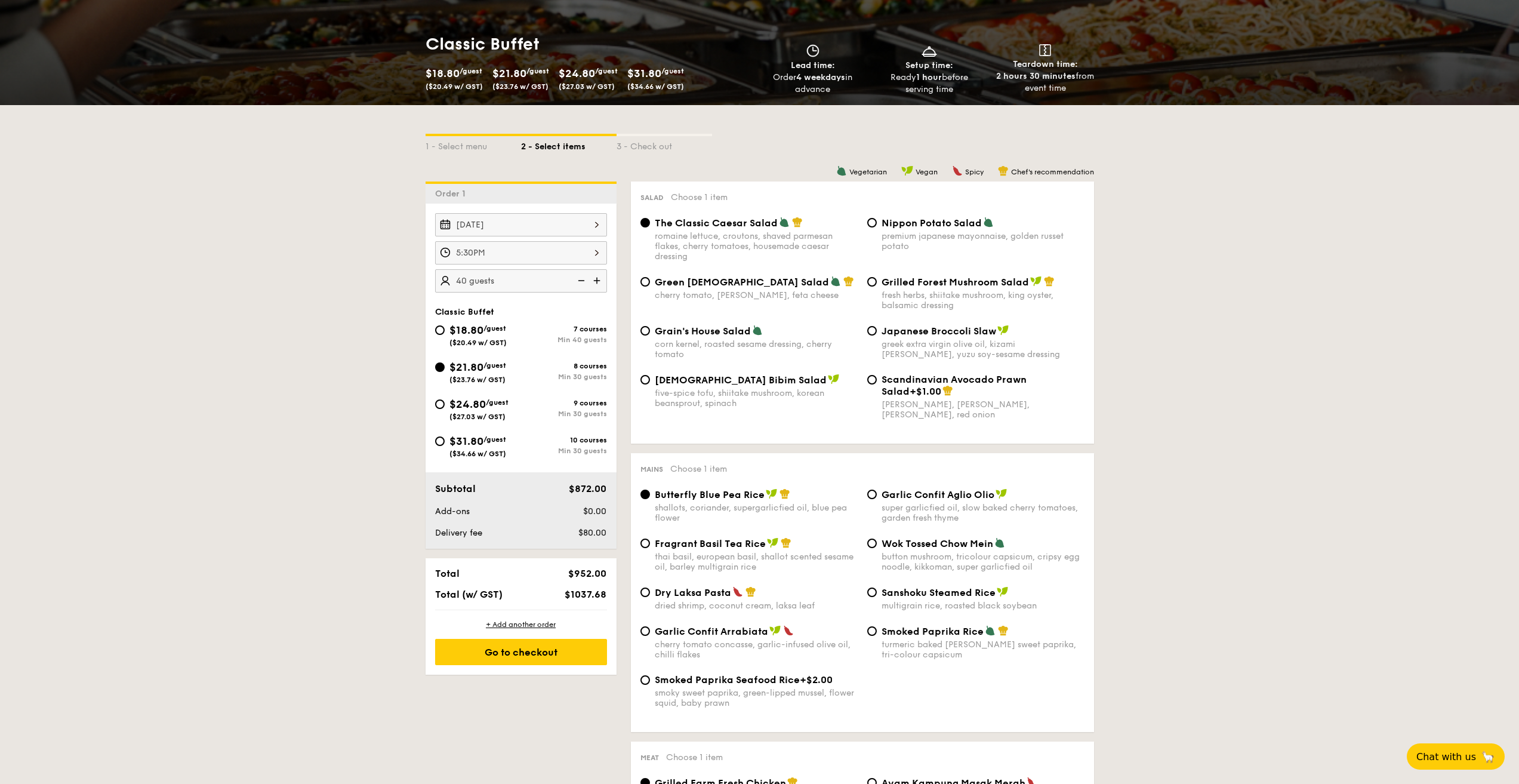
click at [584, 279] on img at bounding box center [579, 280] width 18 height 23
click at [582, 281] on img at bounding box center [579, 280] width 18 height 23
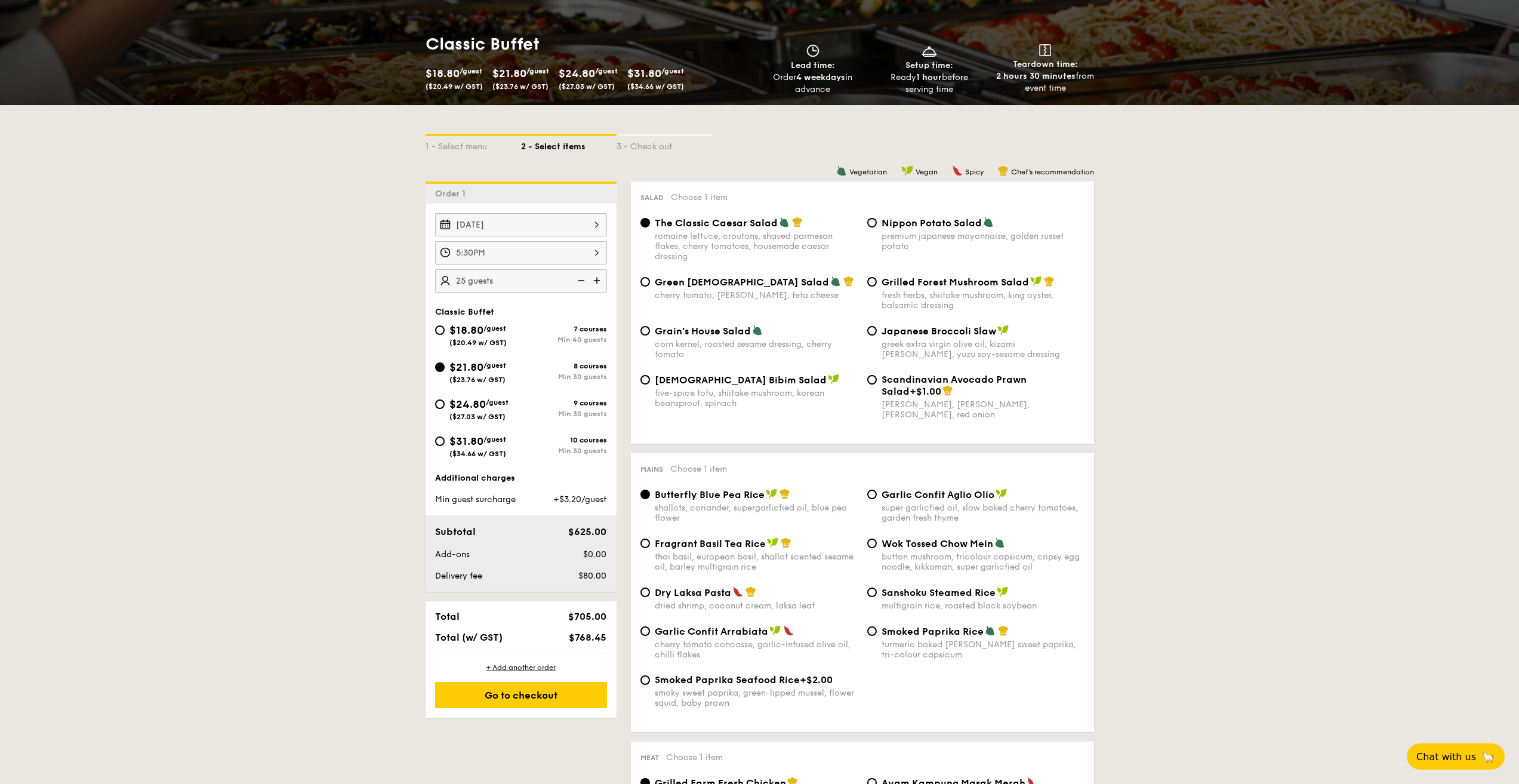
click at [582, 281] on img at bounding box center [579, 280] width 18 height 23
type input "20 guests"
click at [582, 281] on img at bounding box center [579, 280] width 18 height 23
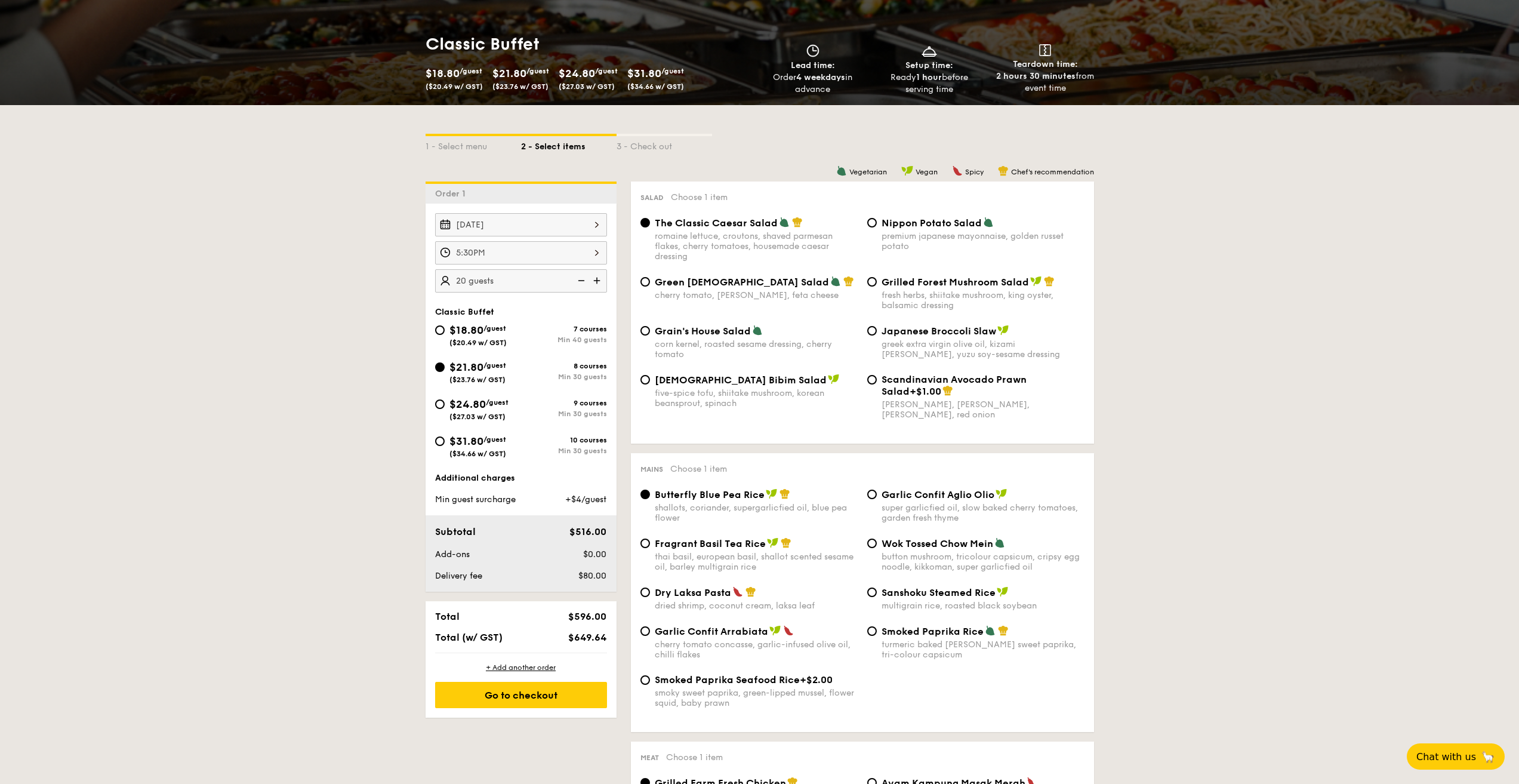
click at [582, 278] on img at bounding box center [579, 280] width 18 height 23
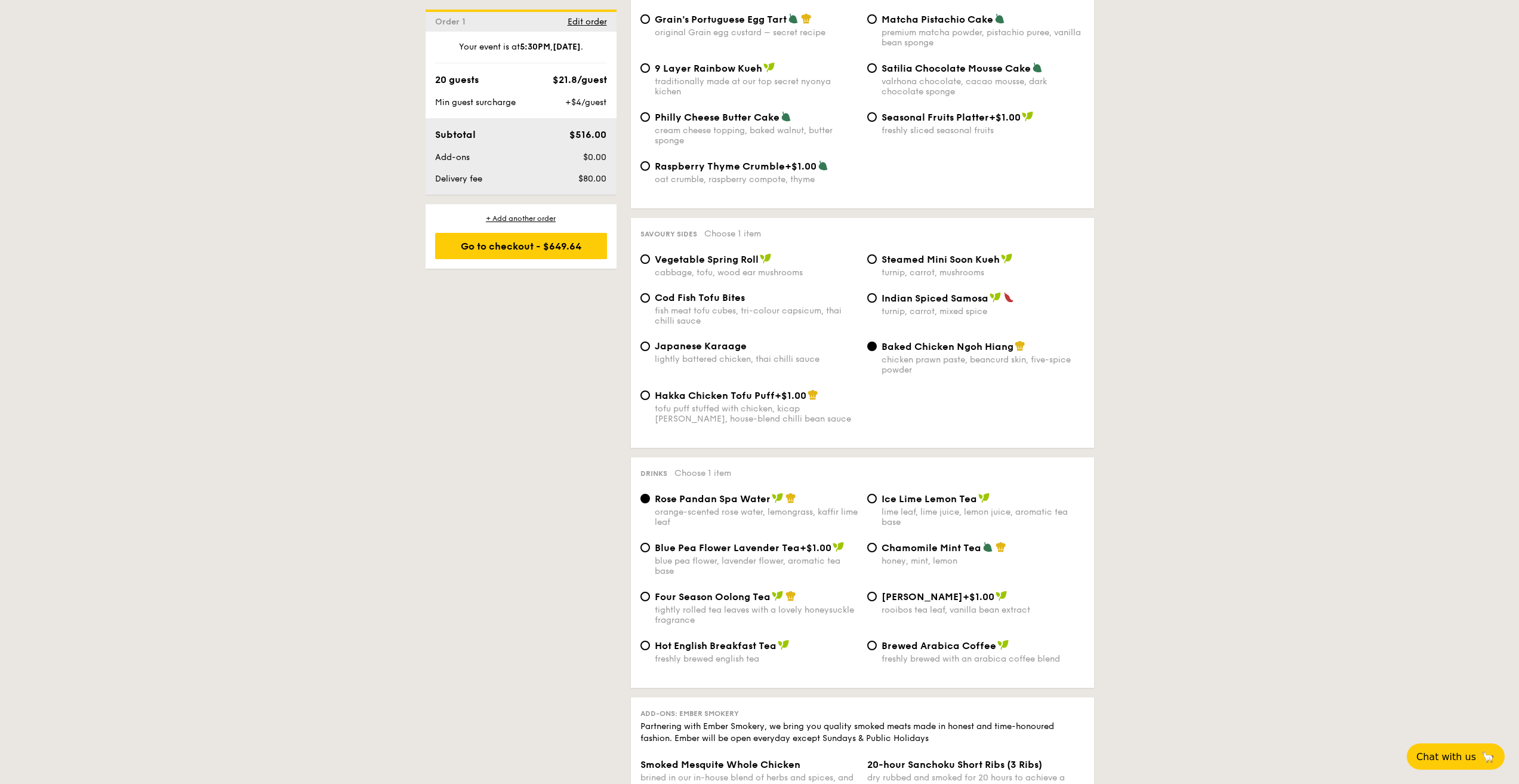
scroll to position [2208, 0]
